Goal: Navigation & Orientation: Find specific page/section

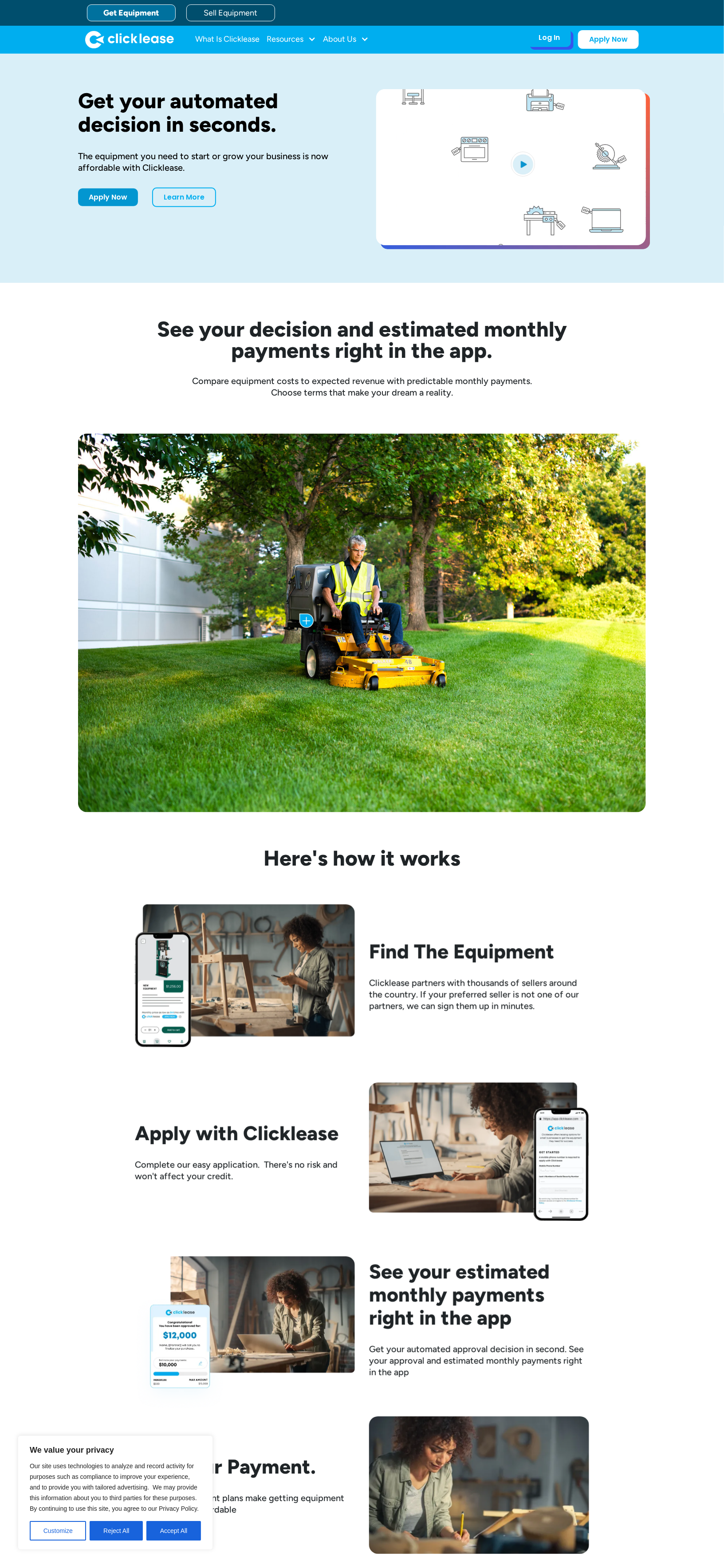
click at [550, 39] on div "Log In" at bounding box center [548, 38] width 21 height 9
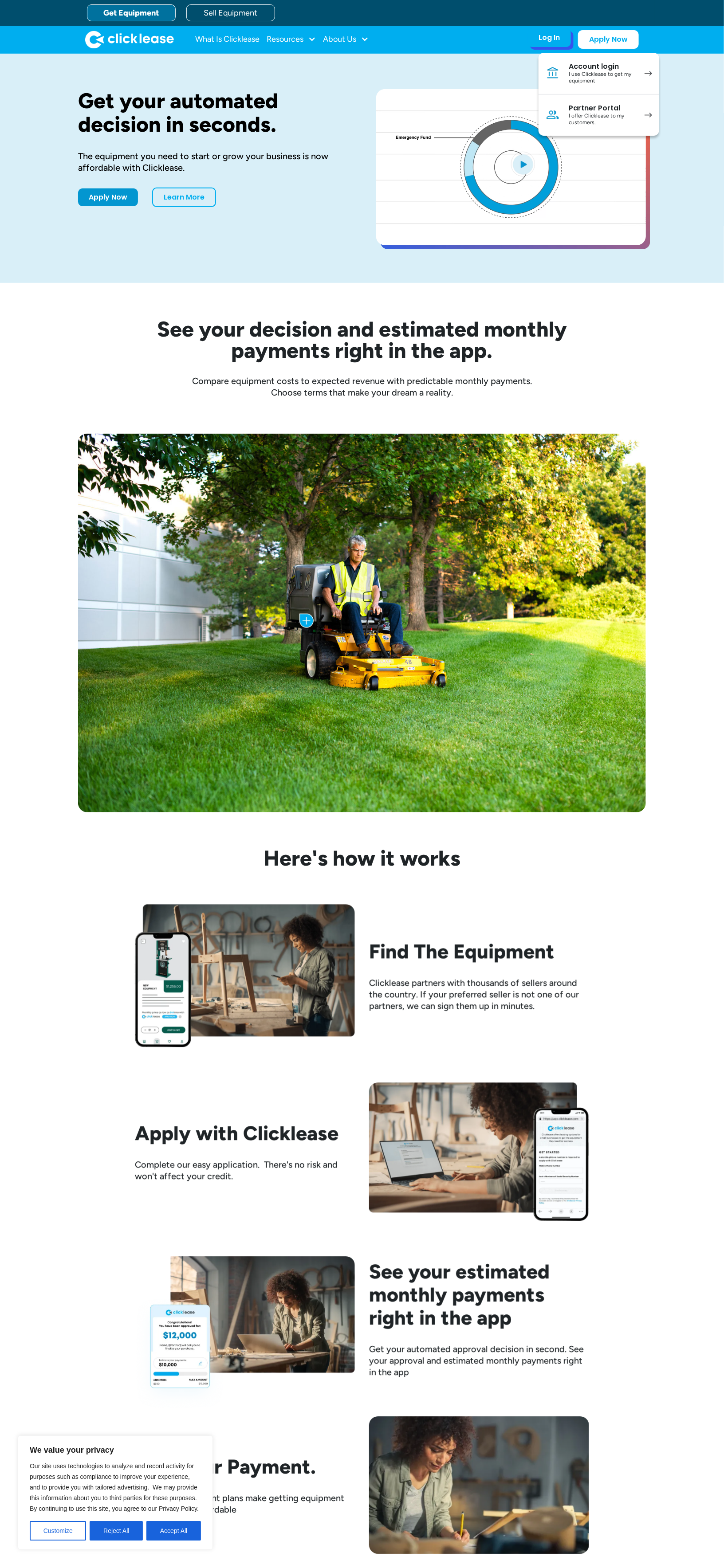
click at [604, 65] on div "Account login" at bounding box center [602, 67] width 67 height 9
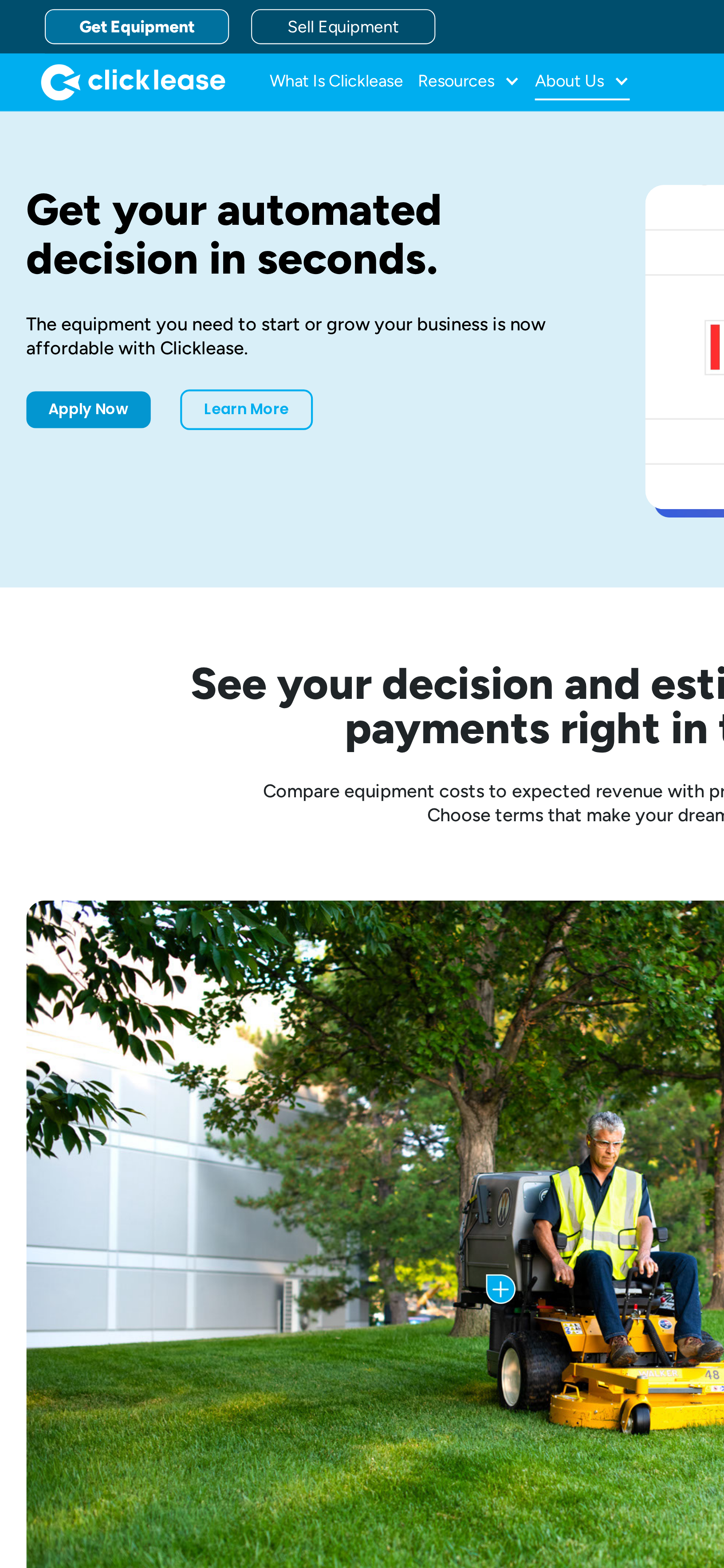
click at [355, 46] on div "About Us" at bounding box center [345, 40] width 45 height 18
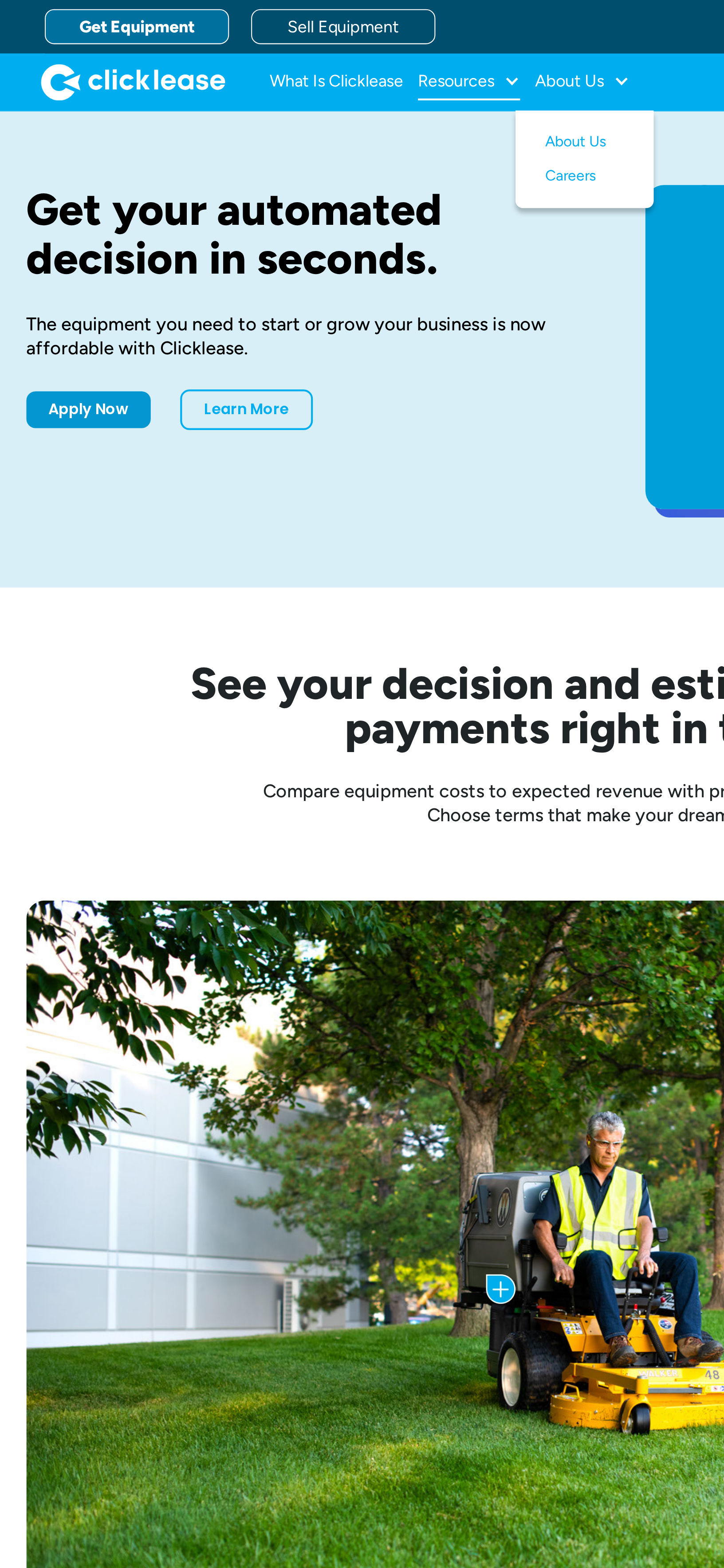
click at [304, 45] on div "Resources" at bounding box center [291, 40] width 49 height 18
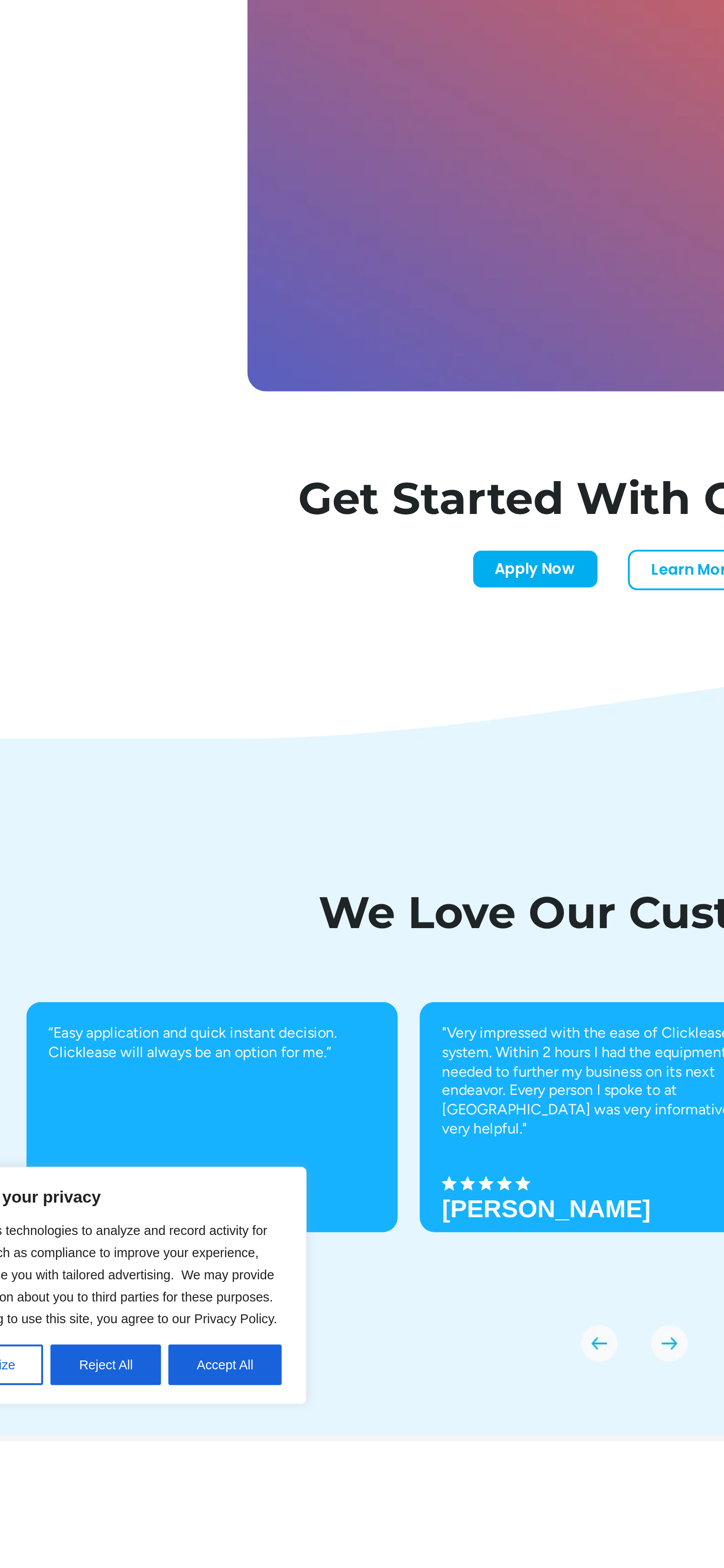
scroll to position [1731, 0]
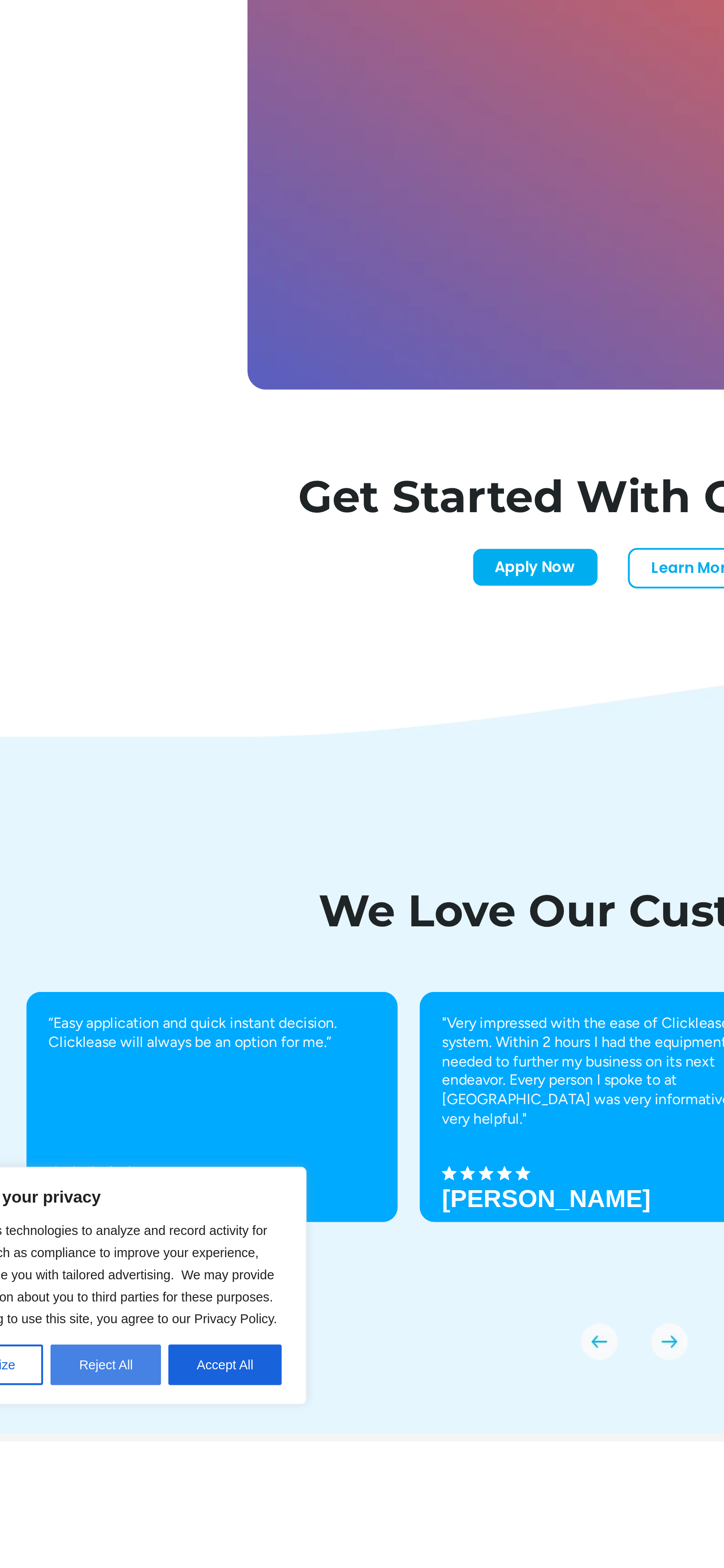
click at [113, 1542] on button "Reject All" at bounding box center [116, 1532] width 53 height 20
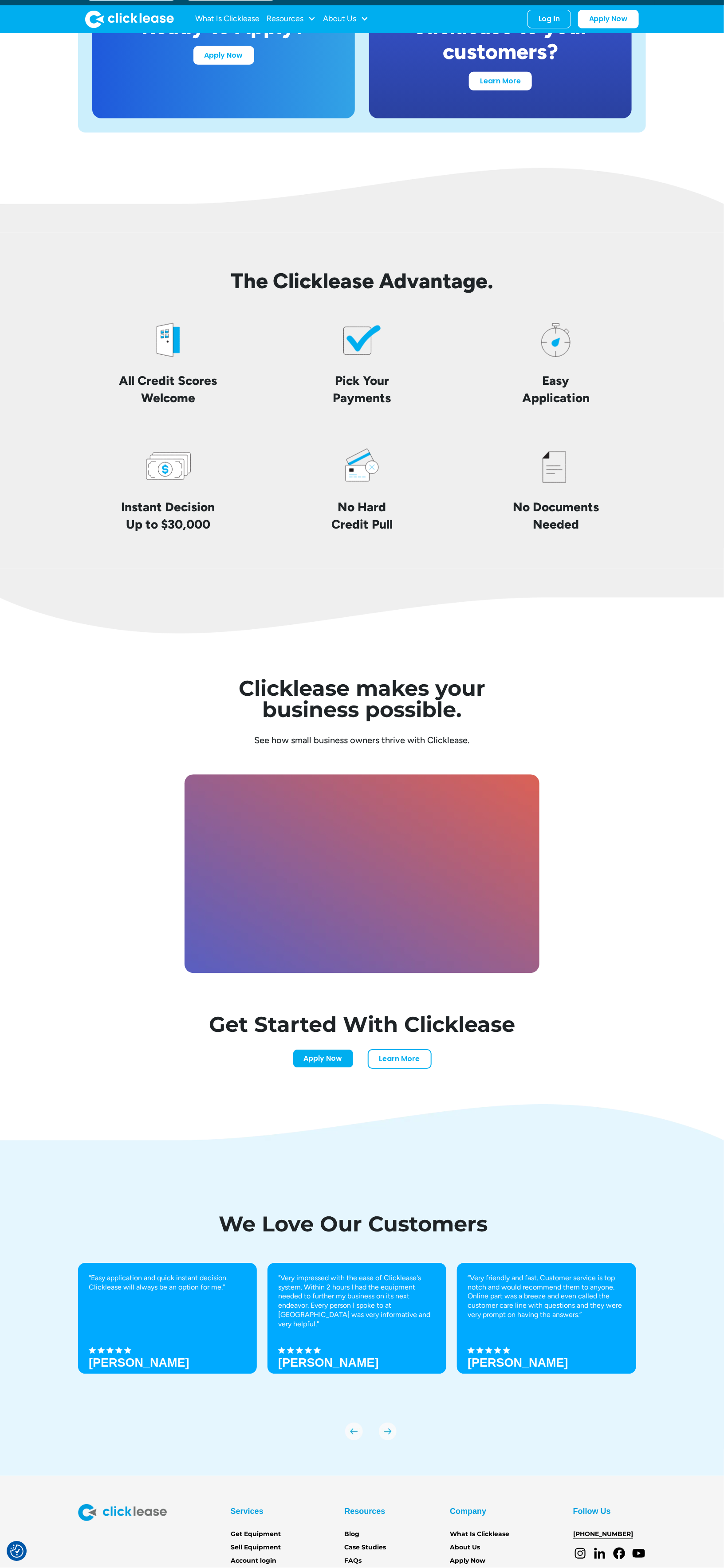
scroll to position [1814, 0]
